Goal: Task Accomplishment & Management: Complete application form

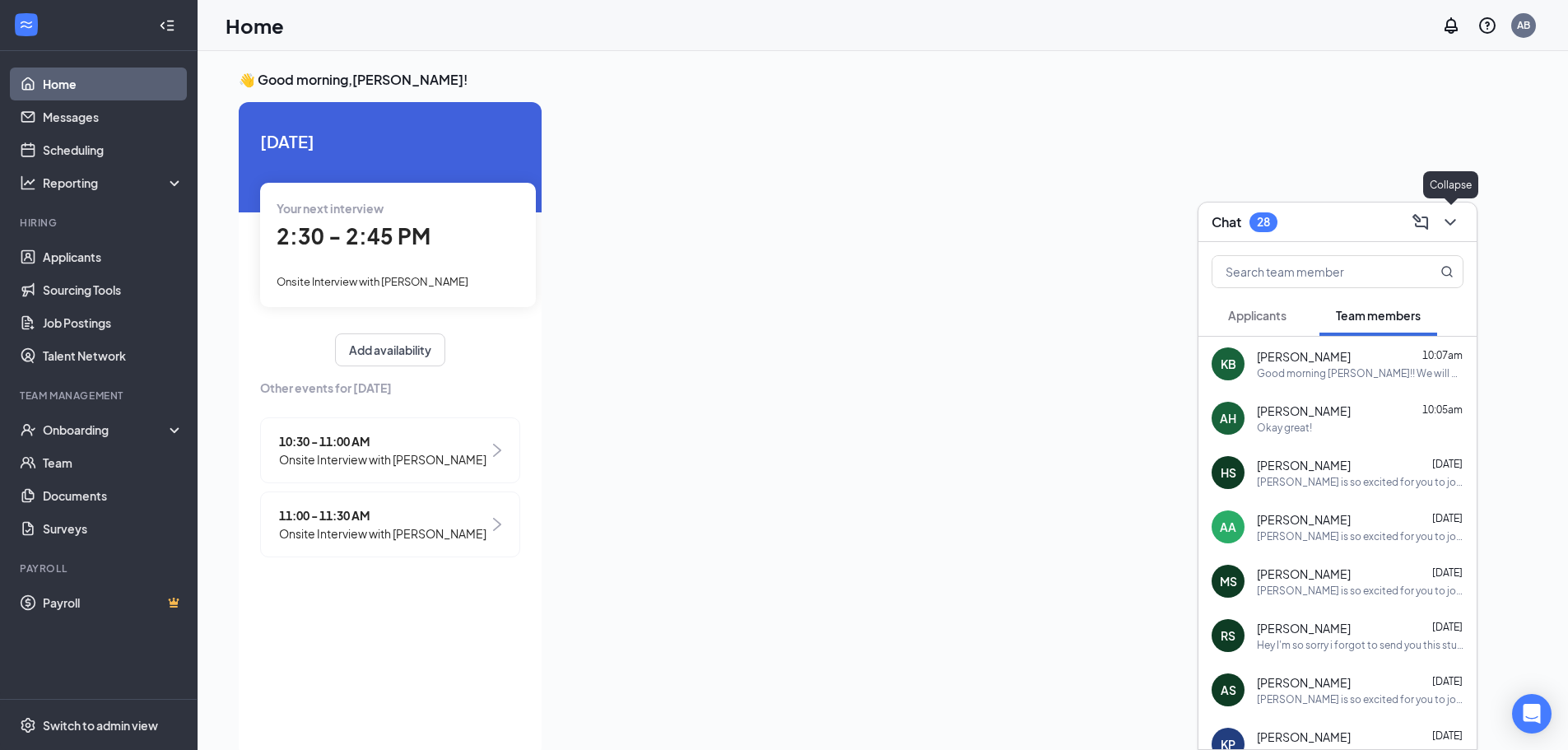
click at [1462, 218] on button at bounding box center [1450, 222] width 26 height 26
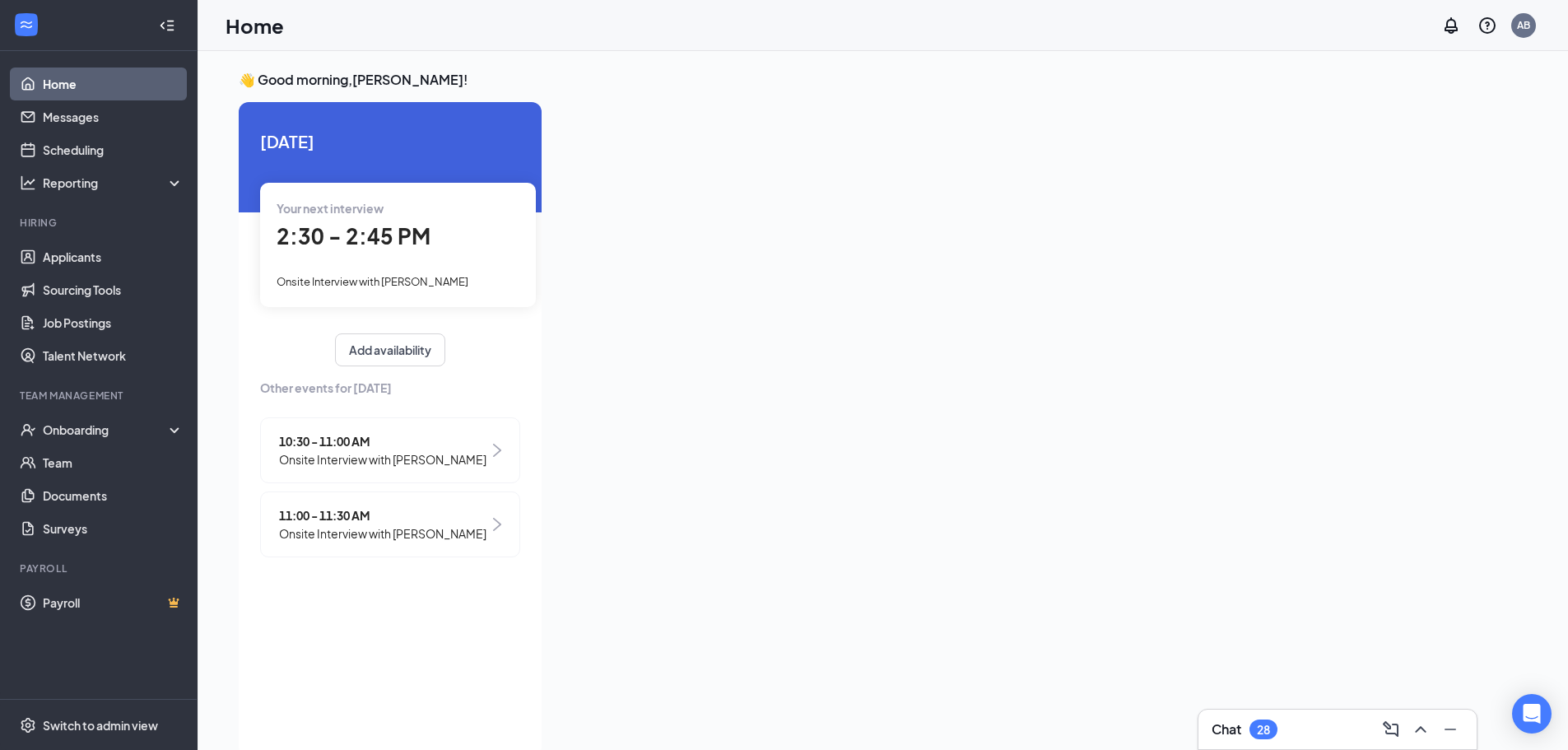
click at [434, 287] on span "Onsite Interview with [PERSON_NAME]" at bounding box center [372, 282] width 192 height 14
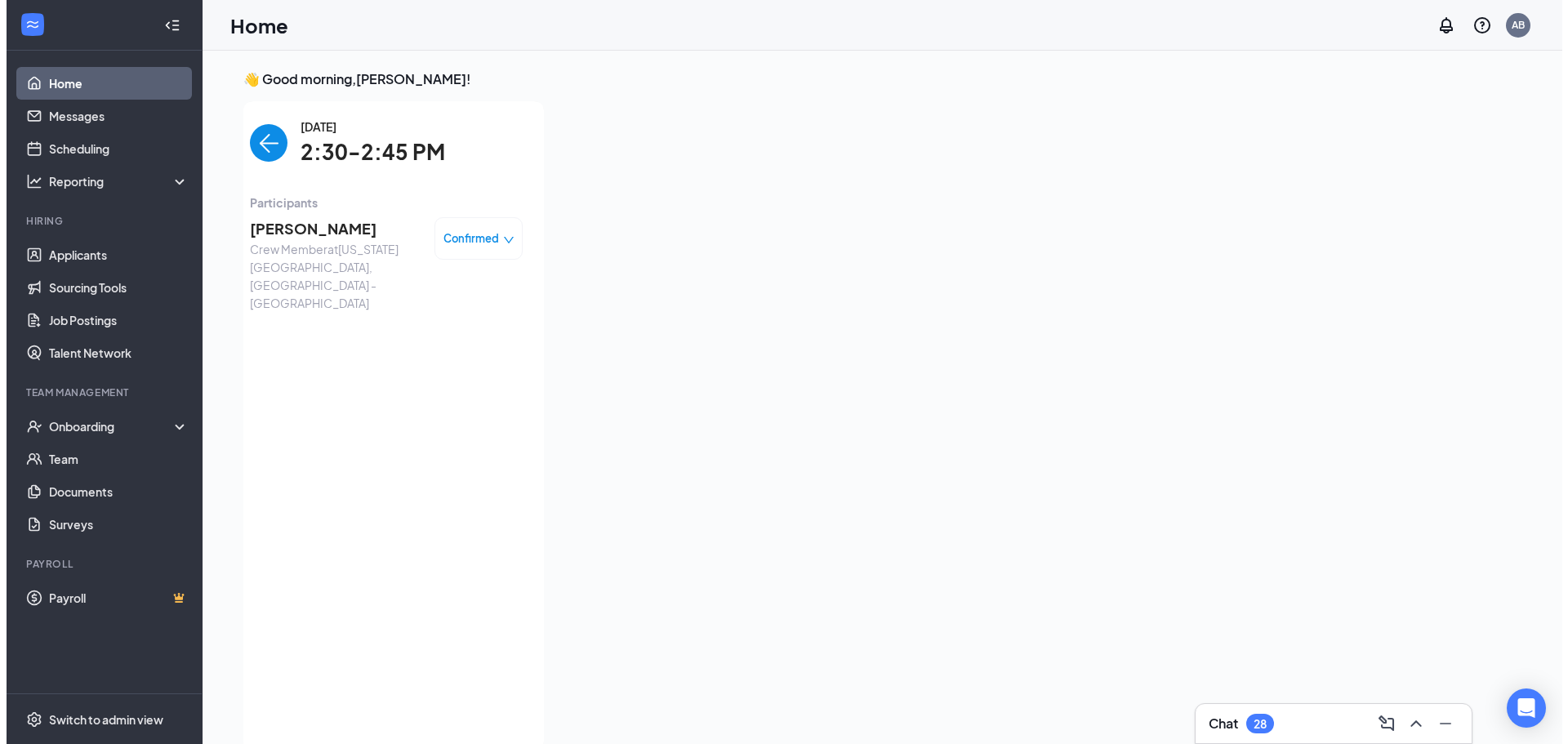
scroll to position [7, 0]
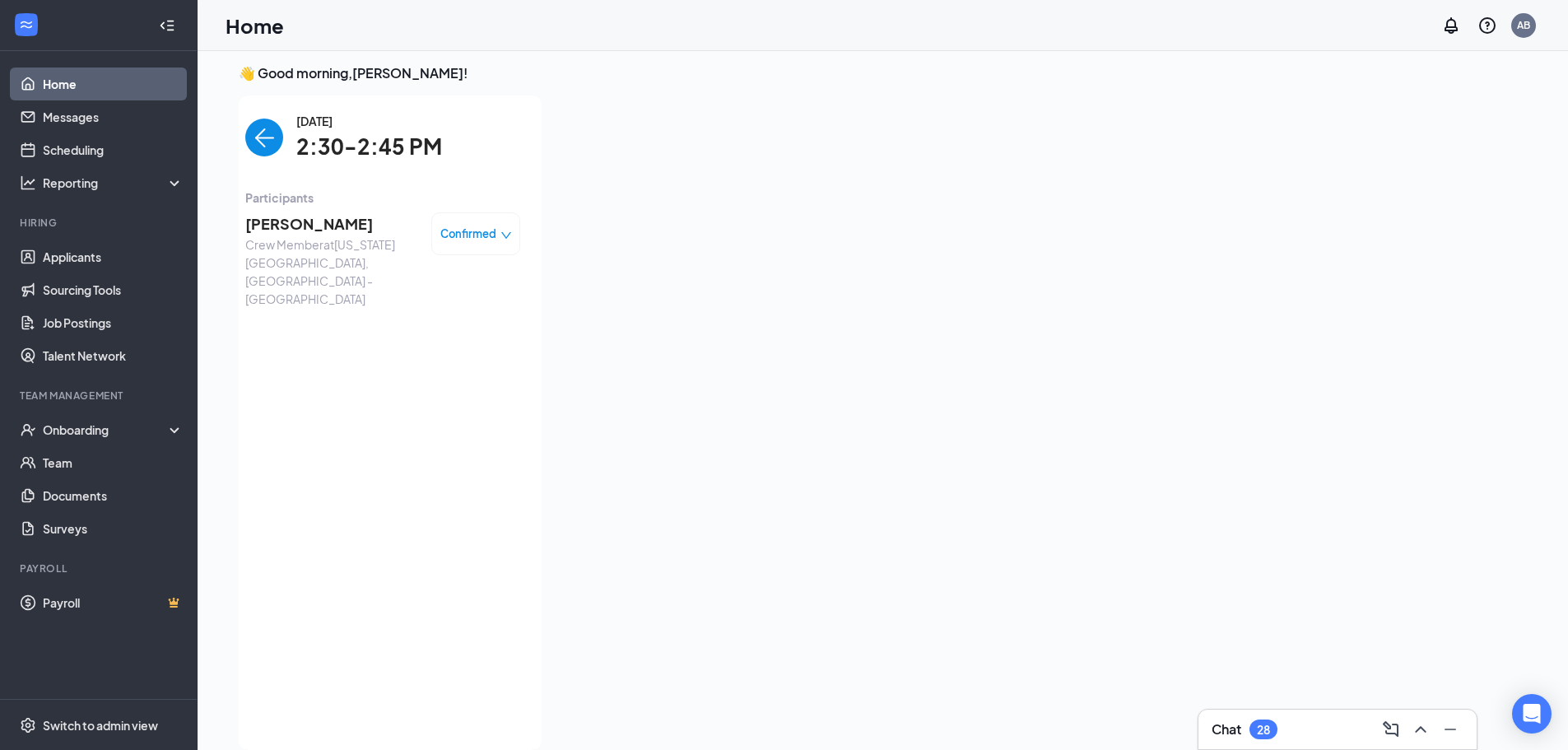
click at [316, 228] on span "[PERSON_NAME]" at bounding box center [331, 224] width 173 height 23
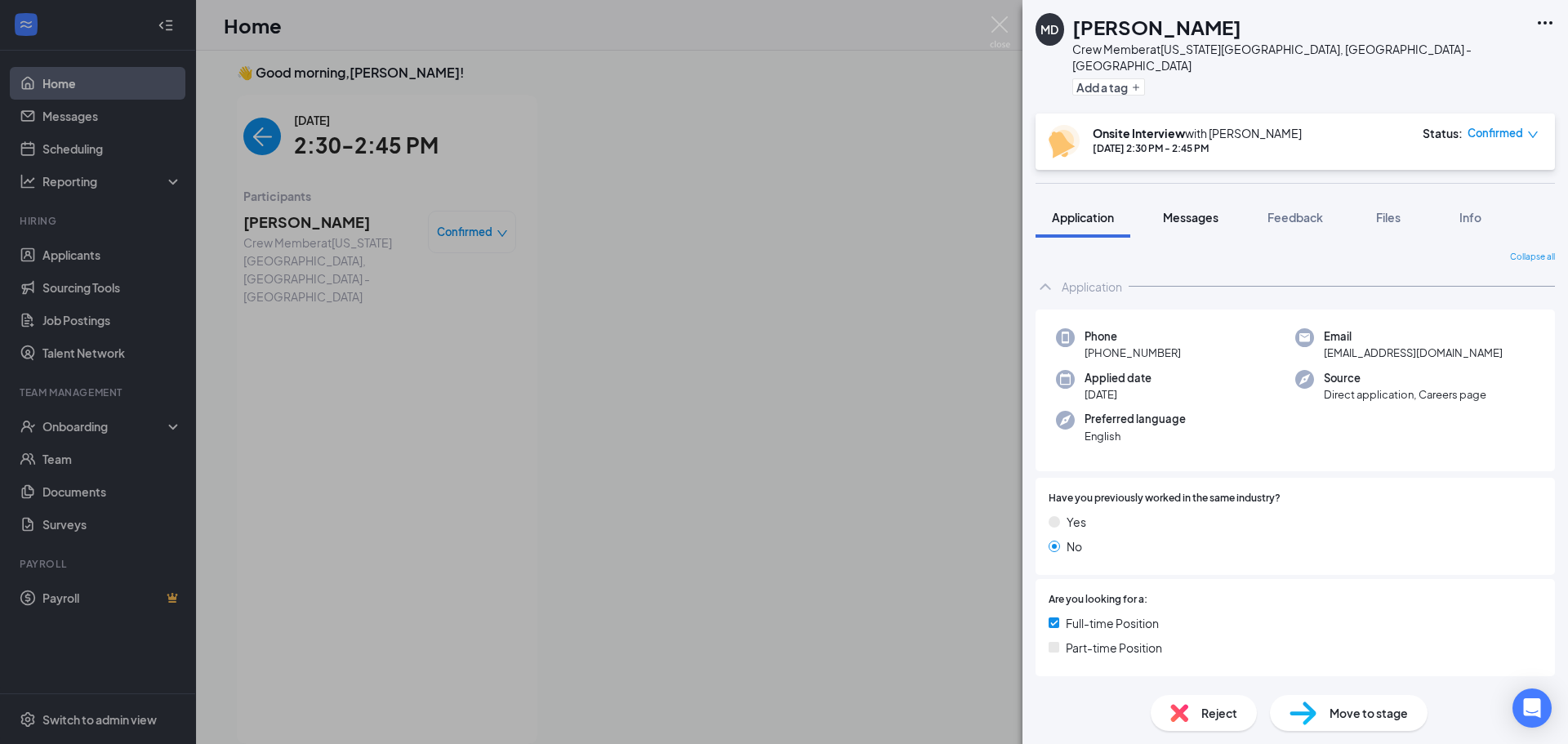
click at [1214, 210] on span "Messages" at bounding box center [1191, 216] width 56 height 14
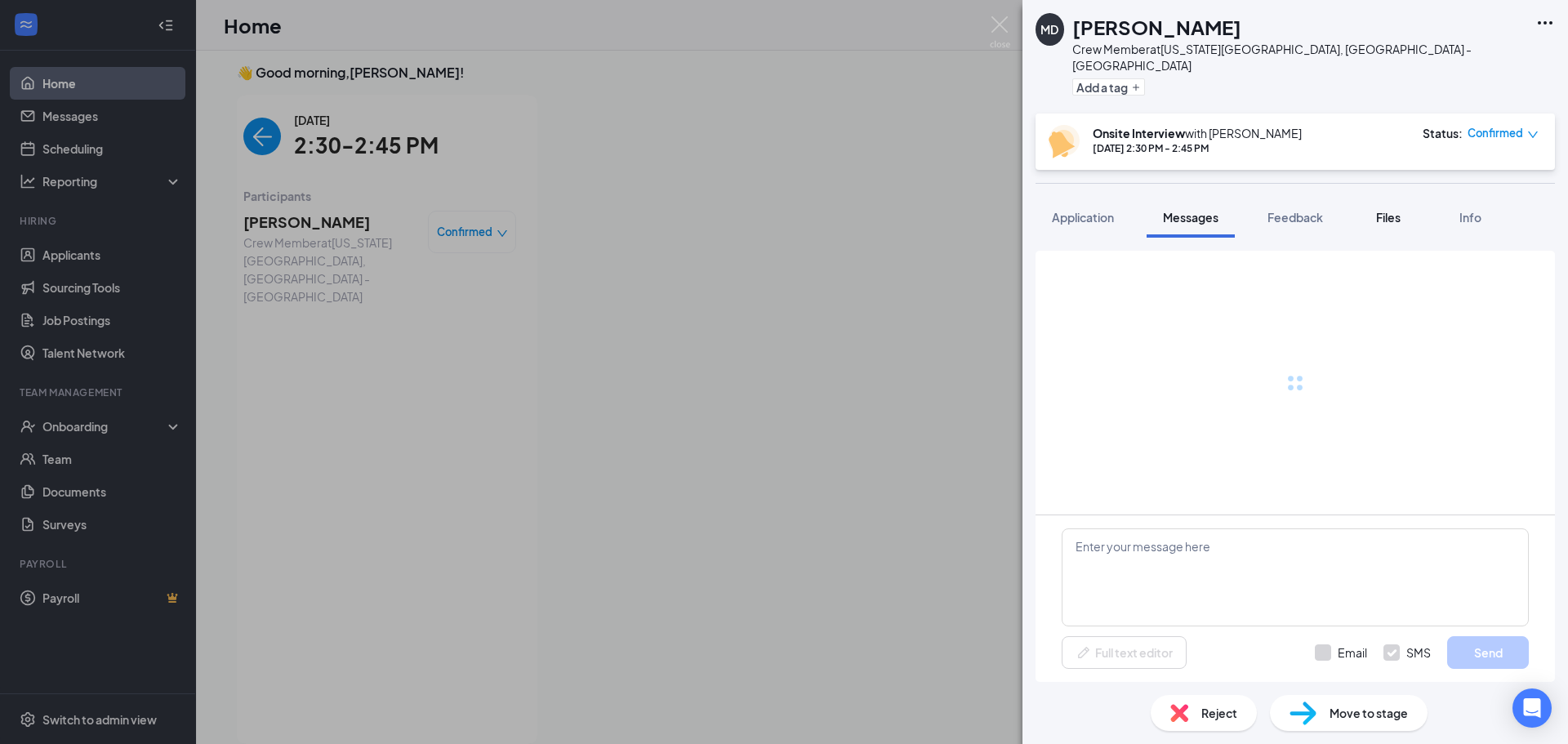
scroll to position [247, 0]
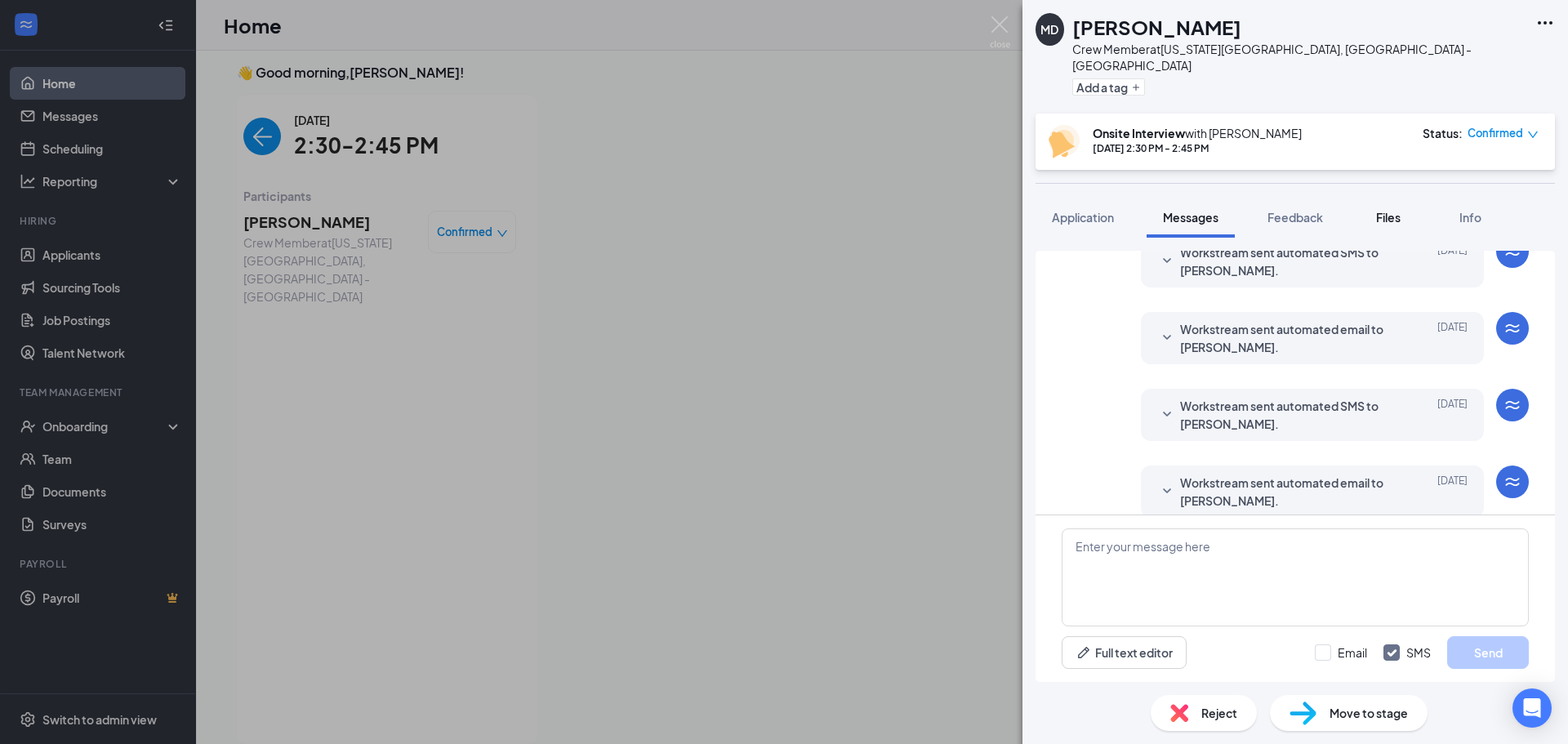
click at [1391, 210] on span "Files" at bounding box center [1389, 216] width 25 height 14
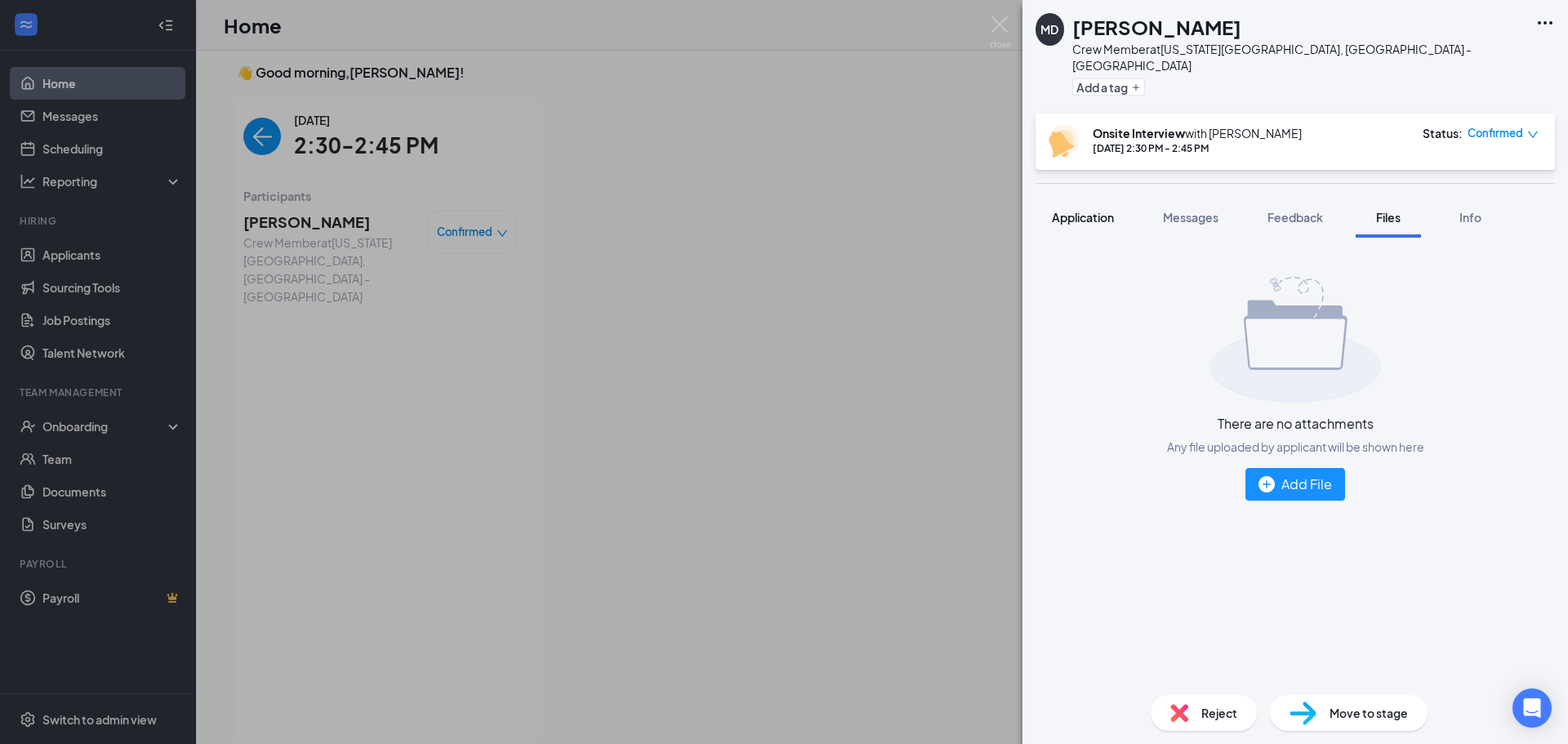
click at [1088, 210] on span "Application" at bounding box center [1082, 216] width 62 height 14
